Goal: Communication & Community: Answer question/provide support

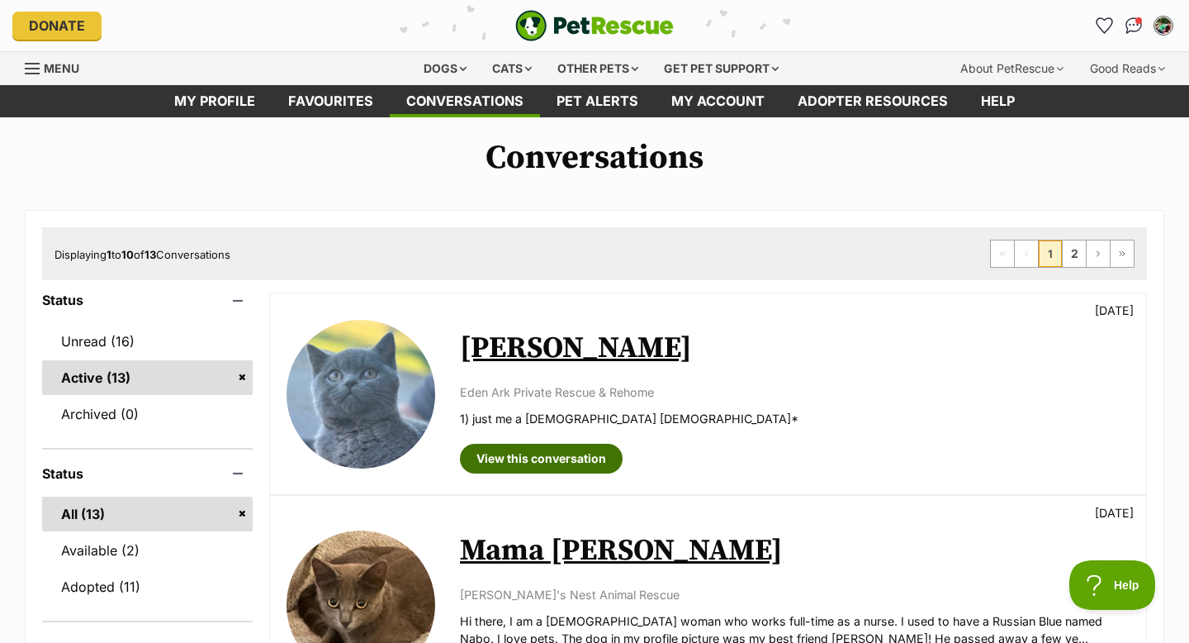
click at [572, 457] on link "View this conversation" at bounding box center [541, 458] width 163 height 30
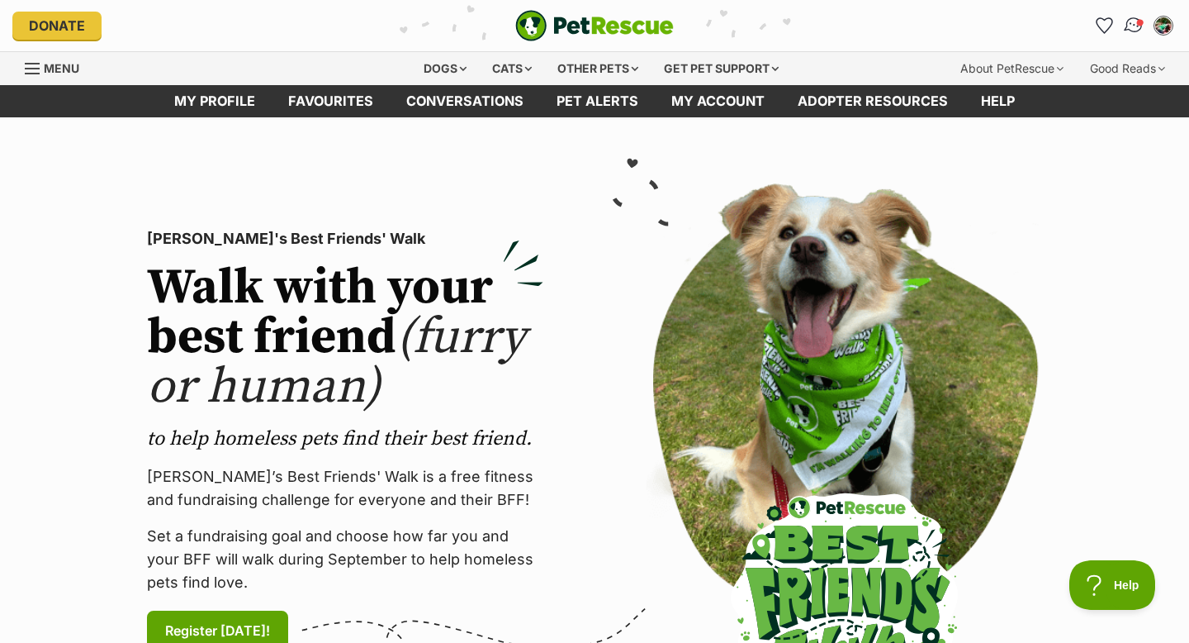
click at [1133, 26] on img "Conversations" at bounding box center [1134, 25] width 22 height 21
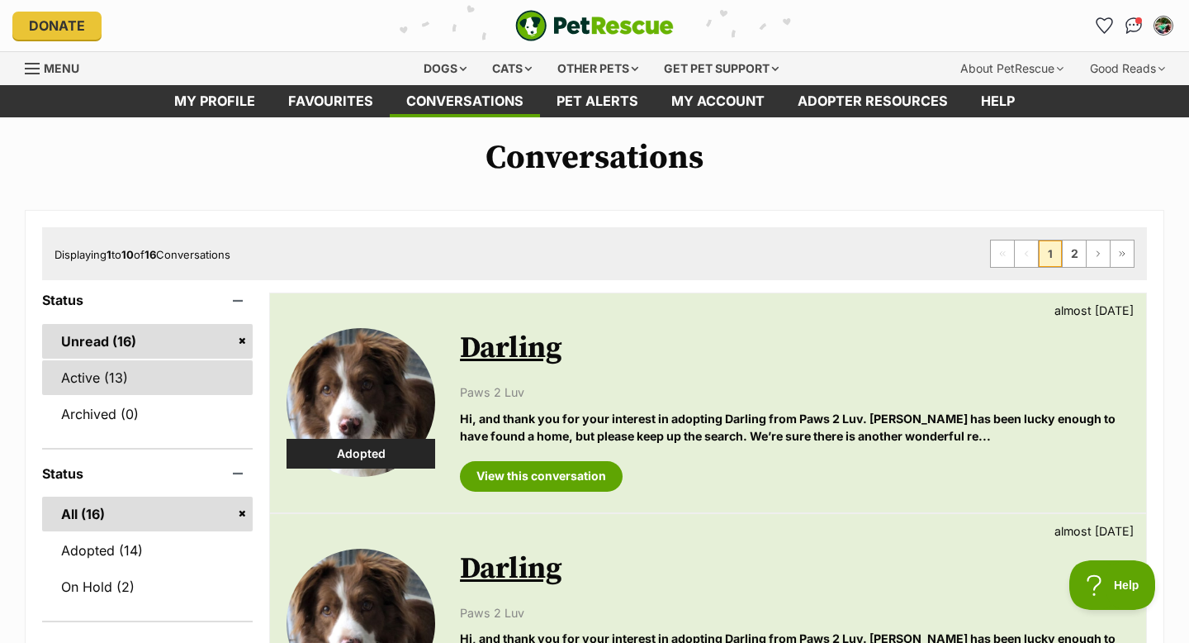
click at [106, 370] on link "Active (13)" at bounding box center [147, 377] width 211 height 35
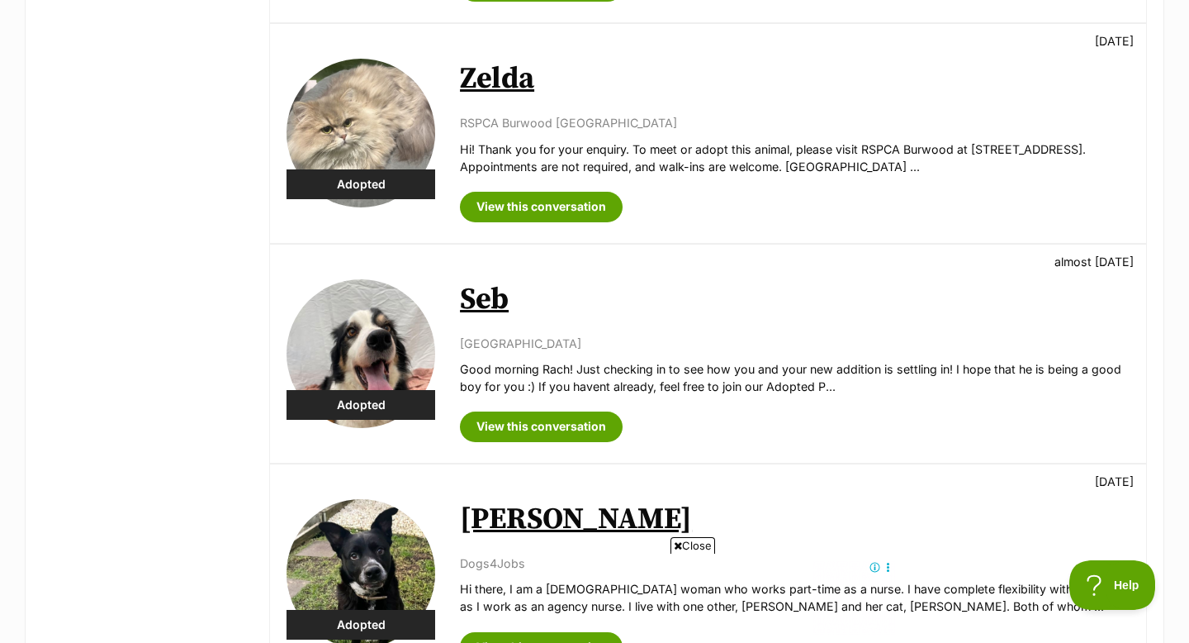
scroll to position [1147, 0]
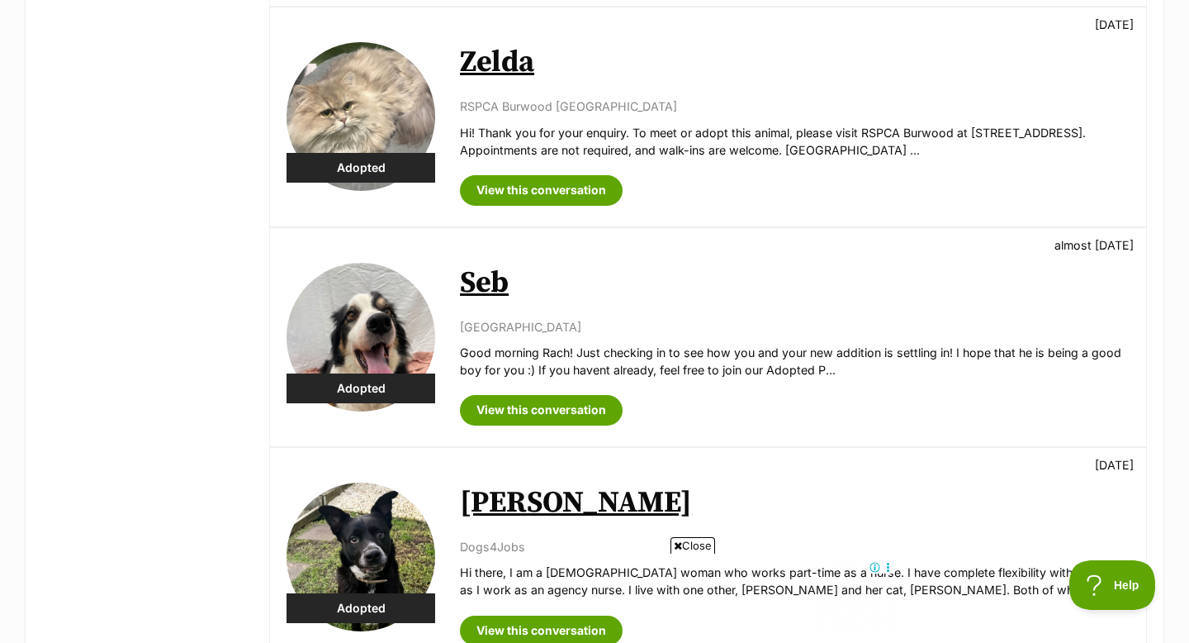
click at [487, 284] on link "Seb" at bounding box center [484, 282] width 49 height 37
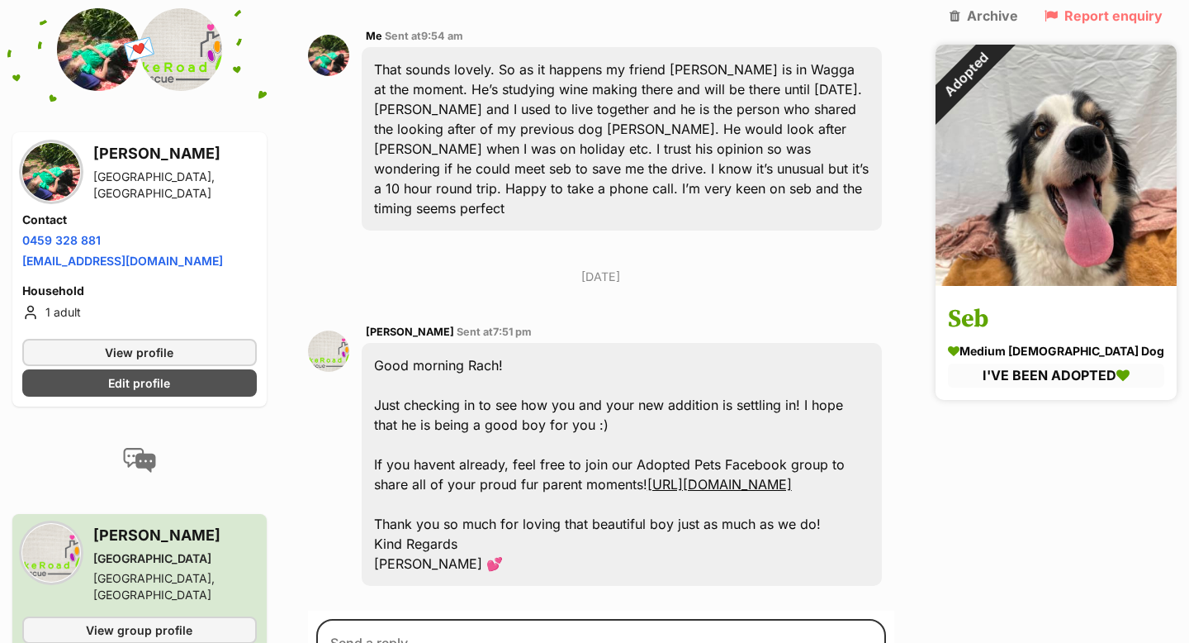
scroll to position [2463, 0]
click at [1095, 273] on link "Adopted" at bounding box center [1056, 281] width 241 height 17
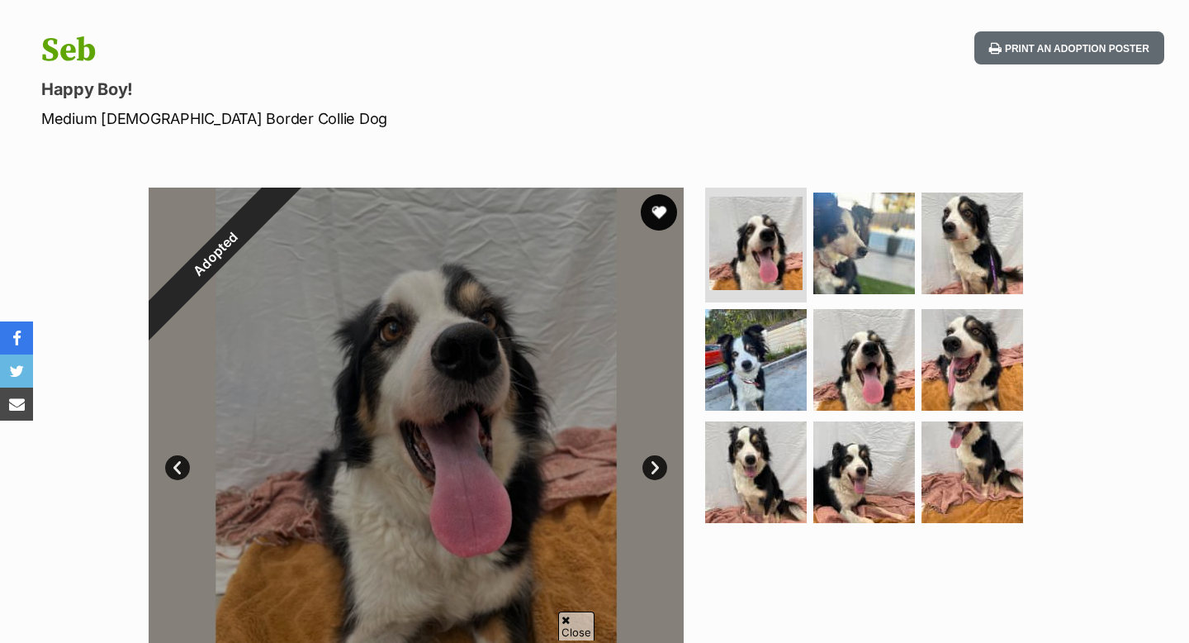
scroll to position [289, 0]
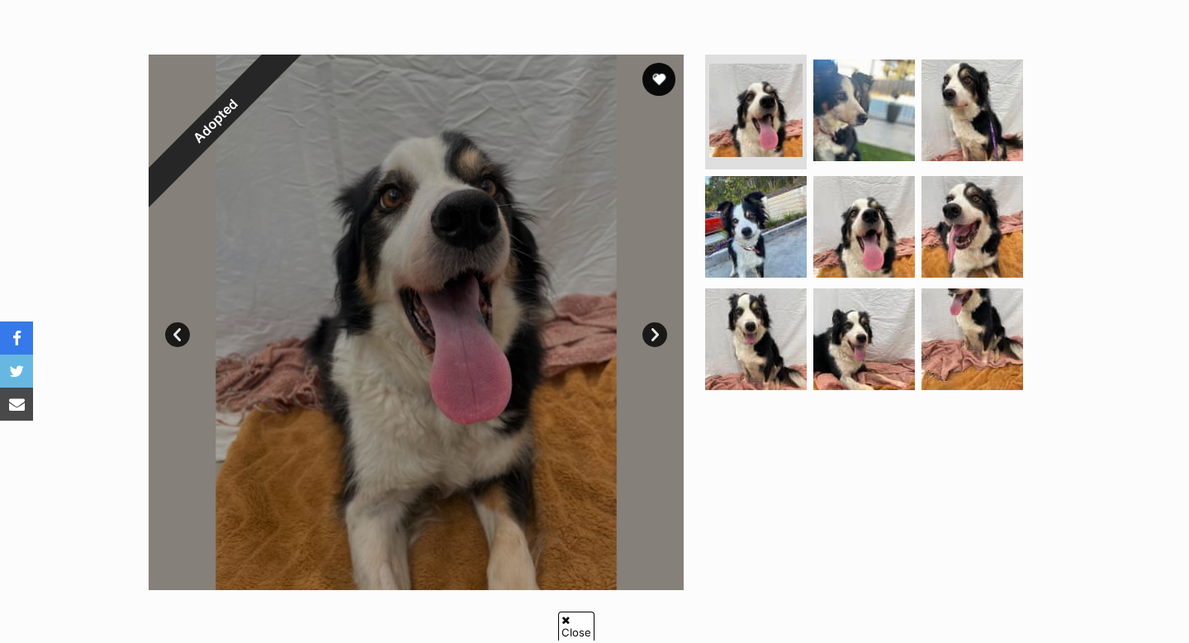
click at [650, 330] on link "Next" at bounding box center [655, 334] width 25 height 25
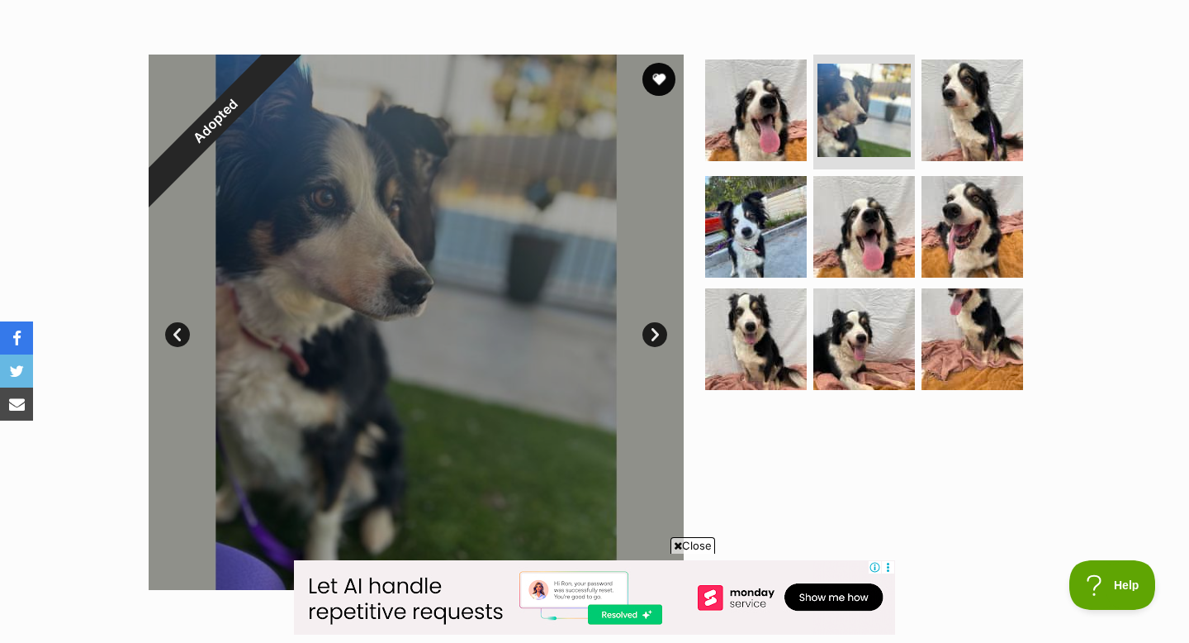
scroll to position [0, 0]
click at [650, 330] on link "Next" at bounding box center [655, 334] width 25 height 25
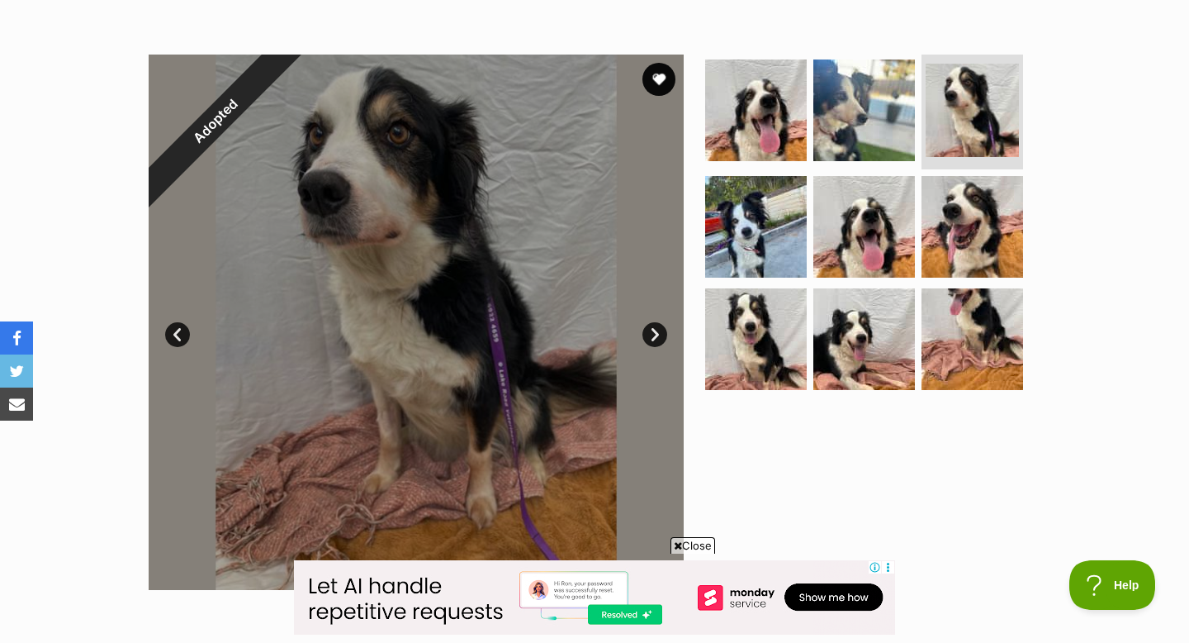
click at [650, 330] on link "Next" at bounding box center [655, 334] width 25 height 25
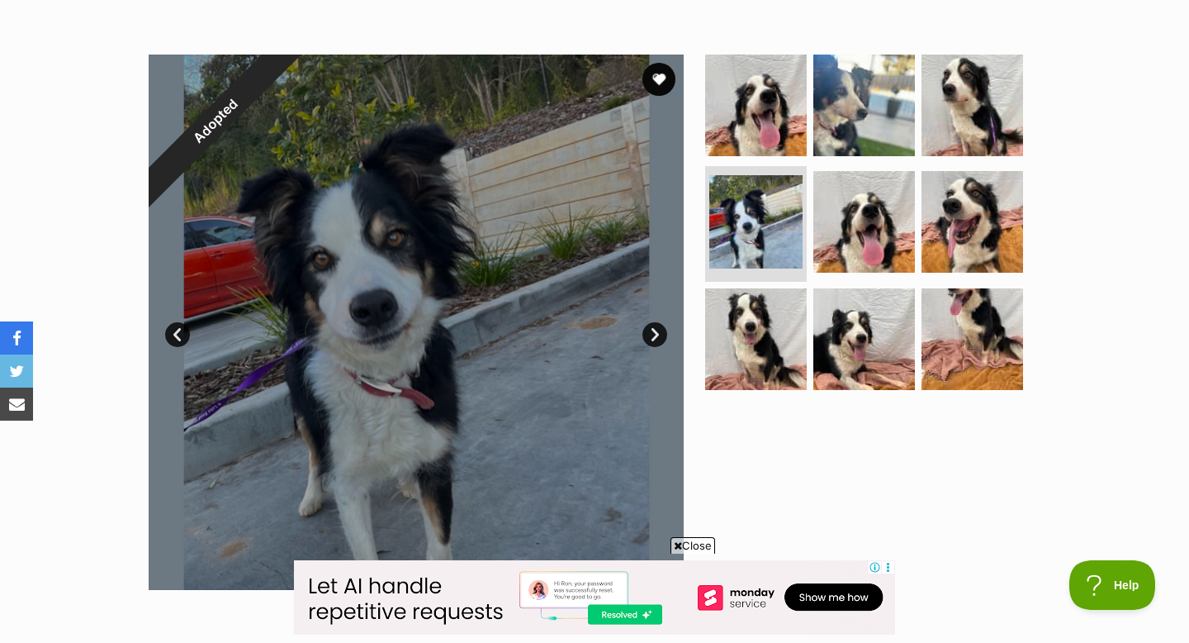
click at [650, 330] on link "Next" at bounding box center [655, 334] width 25 height 25
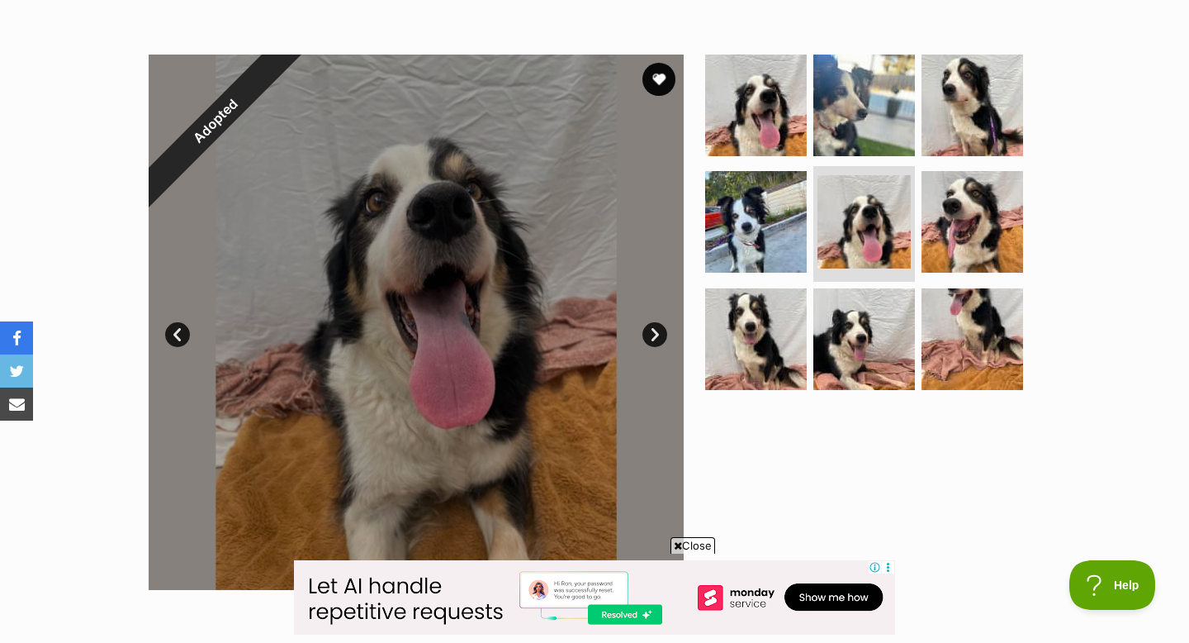
click at [651, 330] on link "Next" at bounding box center [655, 334] width 25 height 25
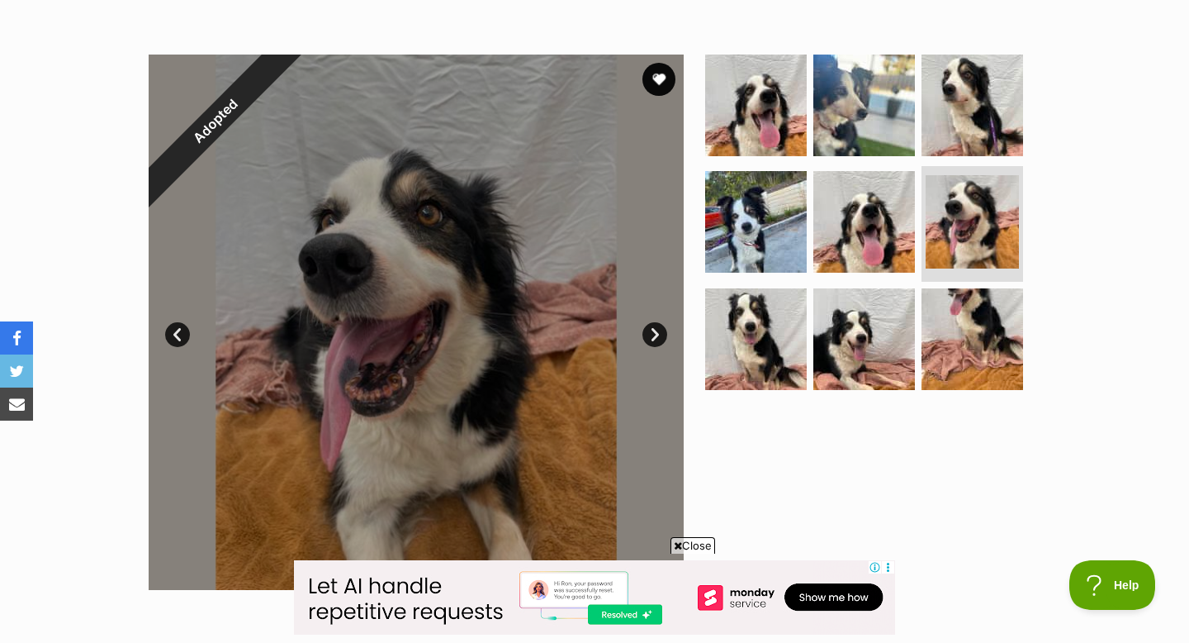
click at [651, 330] on link "Next" at bounding box center [655, 334] width 25 height 25
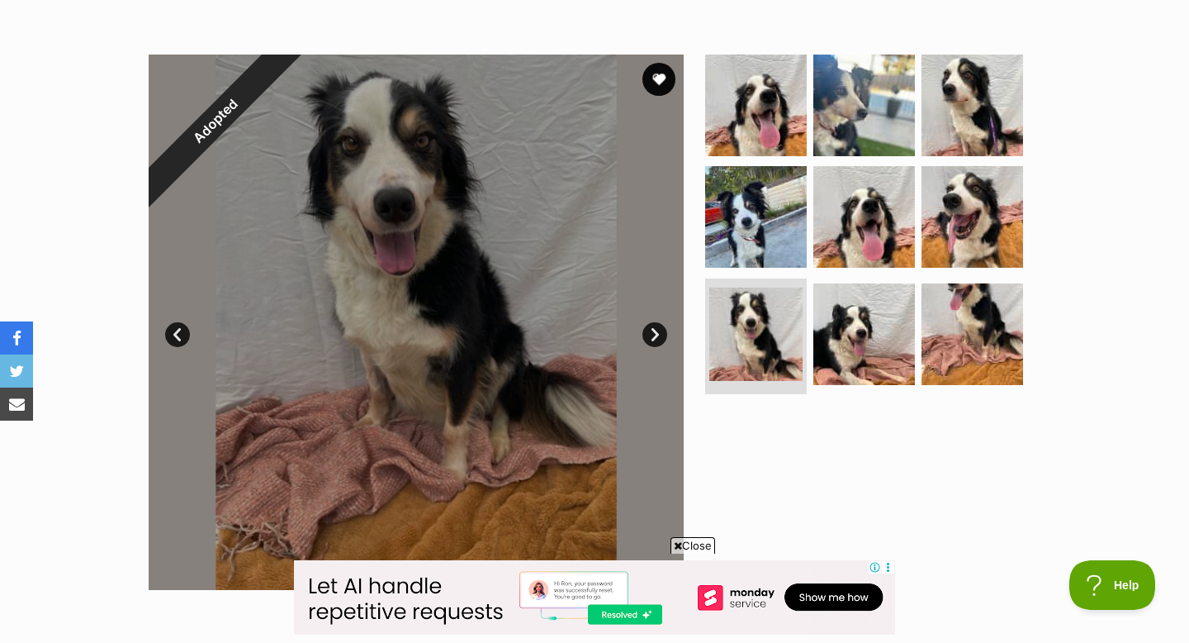
click at [651, 330] on link "Next" at bounding box center [655, 334] width 25 height 25
